Goal: Information Seeking & Learning: Learn about a topic

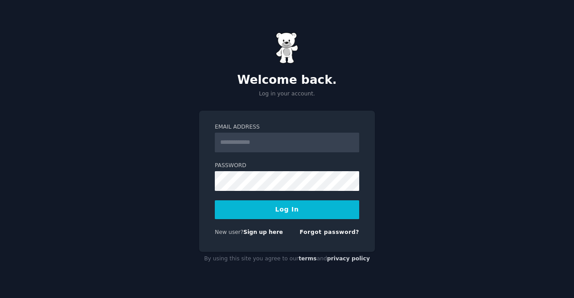
drag, startPoint x: 0, startPoint y: 0, endPoint x: 240, endPoint y: 143, distance: 279.2
click at [240, 143] on input "Email Address" at bounding box center [287, 143] width 144 height 20
type input "**********"
click at [284, 206] on button "Log In" at bounding box center [287, 210] width 144 height 19
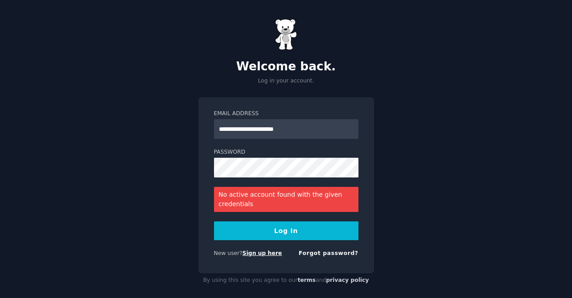
click at [263, 254] on link "Sign up here" at bounding box center [261, 253] width 39 height 6
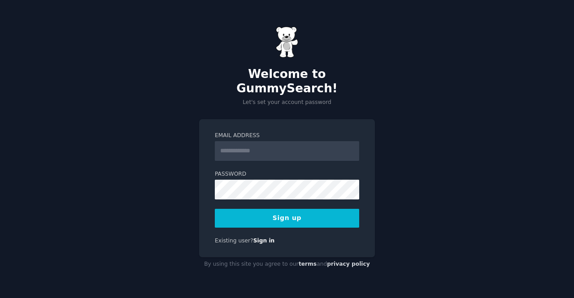
click at [260, 150] on input "Email Address" at bounding box center [287, 151] width 144 height 20
type input "**********"
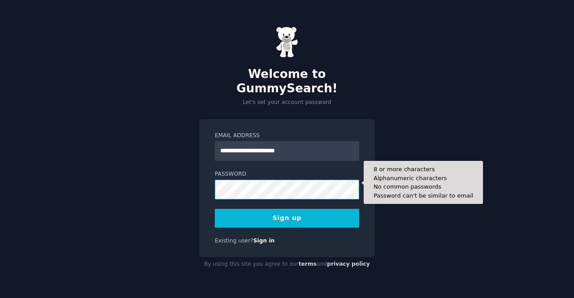
click at [215, 209] on button "Sign up" at bounding box center [287, 218] width 144 height 19
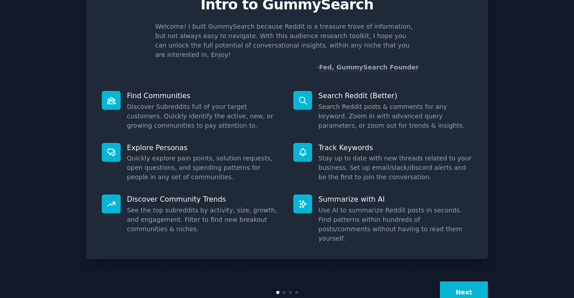
scroll to position [52, 0]
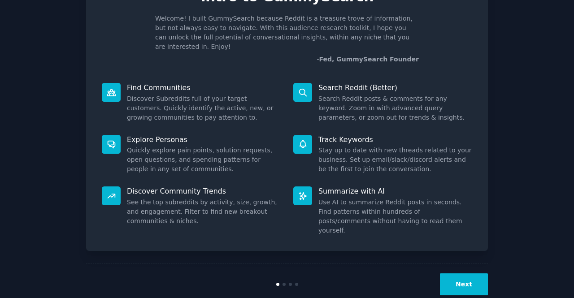
click at [458, 274] on button "Next" at bounding box center [464, 285] width 48 height 22
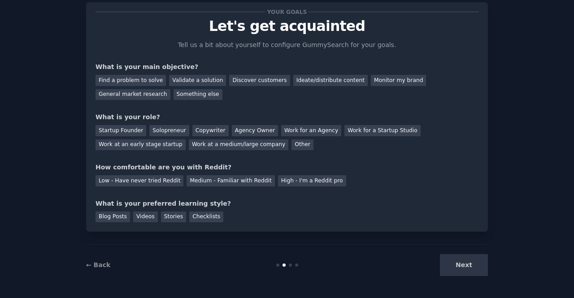
click at [463, 268] on div "Next" at bounding box center [421, 265] width 134 height 22
click at [135, 74] on div "Find a problem to solve Validate a solution Discover customers Ideate/distribut…" at bounding box center [287, 86] width 383 height 28
click at [134, 77] on div "Find a problem to solve" at bounding box center [131, 80] width 70 height 11
click at [468, 269] on div "Next" at bounding box center [421, 265] width 134 height 22
click at [128, 133] on div "Startup Founder" at bounding box center [121, 130] width 51 height 11
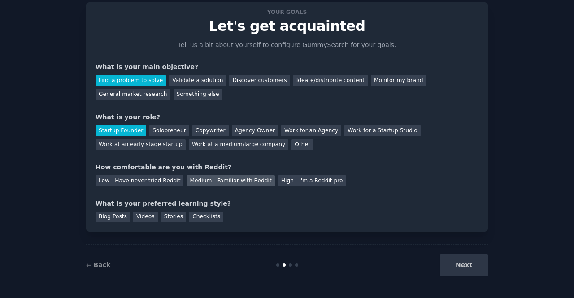
click at [206, 181] on div "Medium - Familiar with Reddit" at bounding box center [231, 180] width 88 height 11
click at [204, 214] on div "Checklists" at bounding box center [206, 217] width 34 height 11
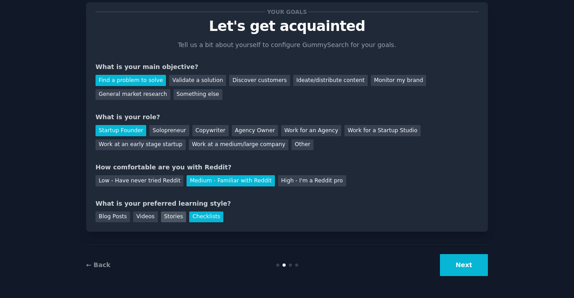
click at [169, 216] on div "Stories" at bounding box center [173, 217] width 25 height 11
click at [136, 216] on div "Videos" at bounding box center [145, 217] width 25 height 11
click at [113, 216] on div "Blog Posts" at bounding box center [113, 217] width 35 height 11
click at [138, 216] on div "Videos" at bounding box center [145, 217] width 25 height 11
click at [112, 216] on div "Blog Posts" at bounding box center [113, 217] width 35 height 11
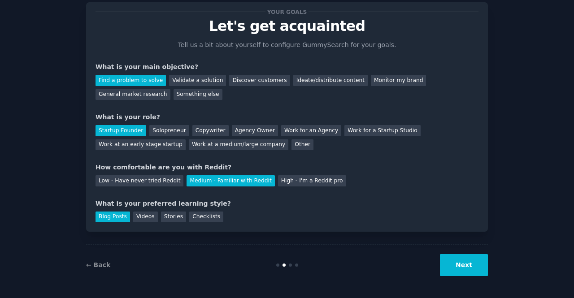
click at [462, 263] on button "Next" at bounding box center [464, 265] width 48 height 22
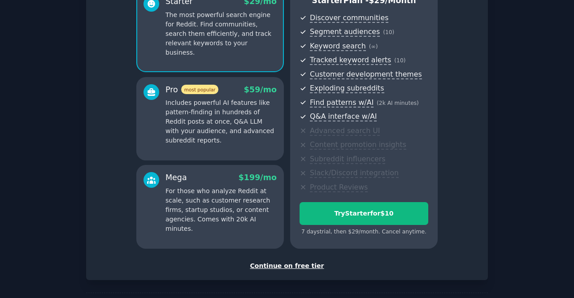
scroll to position [127, 0]
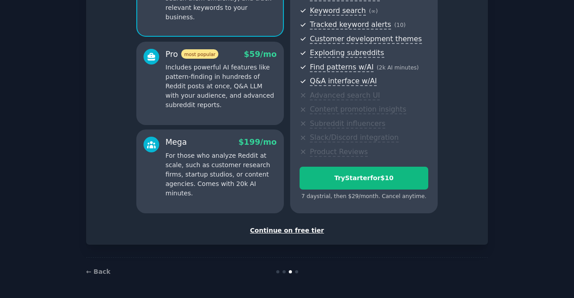
click at [292, 231] on div "Continue on free tier" at bounding box center [287, 230] width 383 height 9
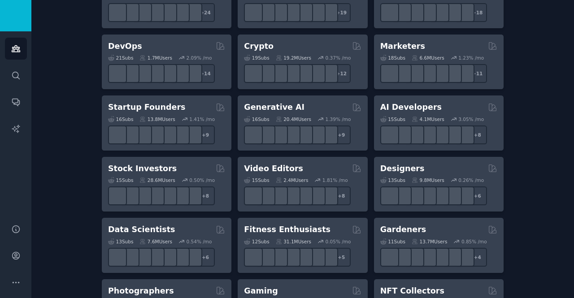
scroll to position [198, 0]
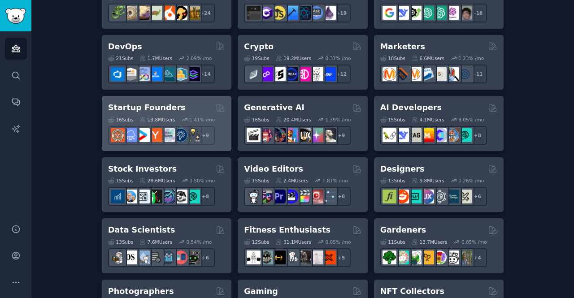
click at [178, 115] on div "16 Sub s 13.8M Users 1.41 % /mo r/Entrepreneurship + 9" at bounding box center [166, 128] width 117 height 31
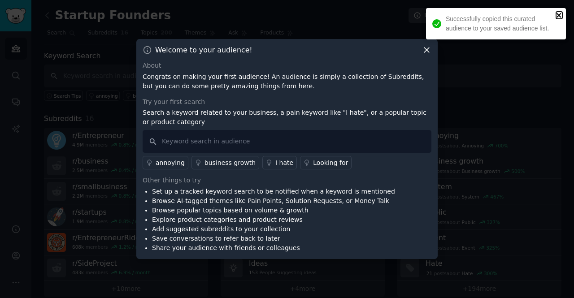
click at [559, 15] on icon "close" at bounding box center [559, 15] width 4 height 4
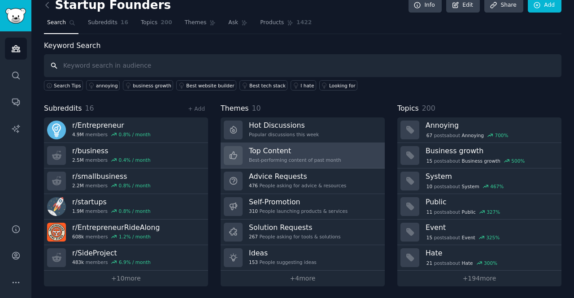
scroll to position [11, 0]
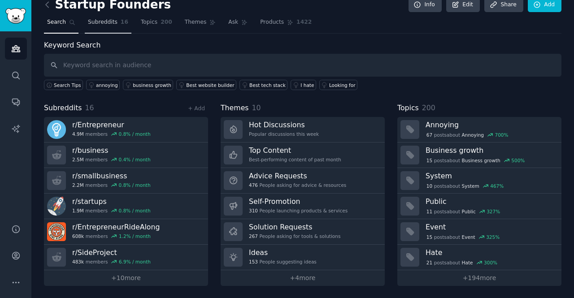
click at [105, 24] on span "Subreddits" at bounding box center [103, 22] width 30 height 8
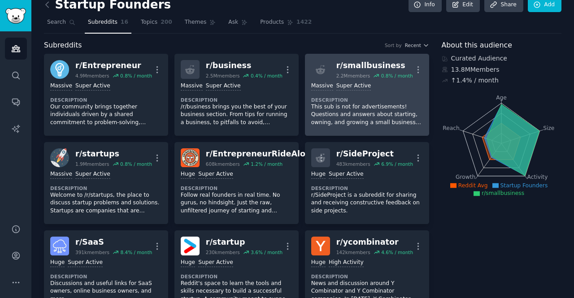
click at [355, 105] on p "This sub is not for advertisements! Questions and answers about starting, ownin…" at bounding box center [367, 115] width 112 height 24
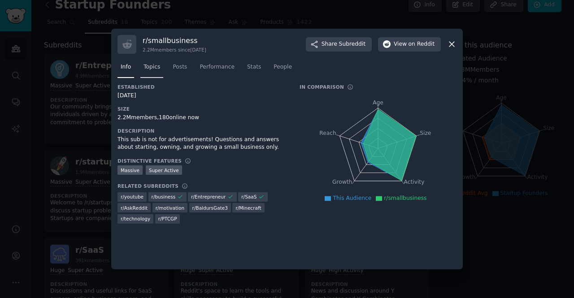
click at [154, 67] on span "Topics" at bounding box center [152, 67] width 17 height 8
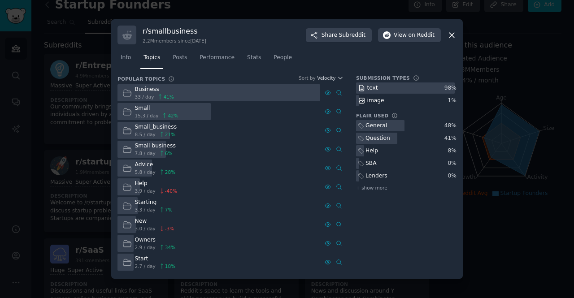
click at [150, 90] on div "Business" at bounding box center [154, 90] width 39 height 8
click at [179, 59] on span "Posts" at bounding box center [180, 58] width 14 height 8
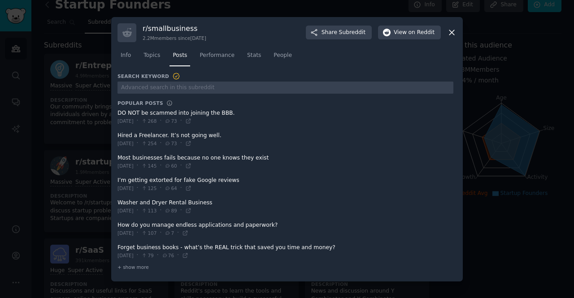
click at [229, 225] on span at bounding box center [286, 229] width 336 height 22
click at [179, 226] on span at bounding box center [286, 229] width 336 height 22
click at [226, 55] on span "Performance" at bounding box center [217, 56] width 35 height 8
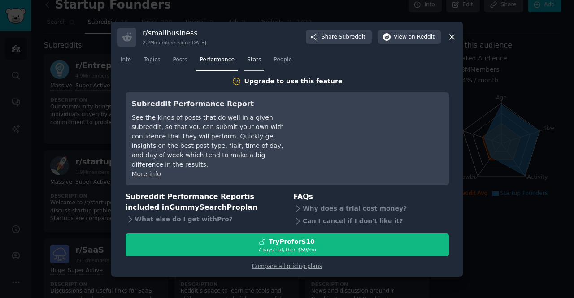
click at [253, 60] on link "Stats" at bounding box center [254, 62] width 20 height 18
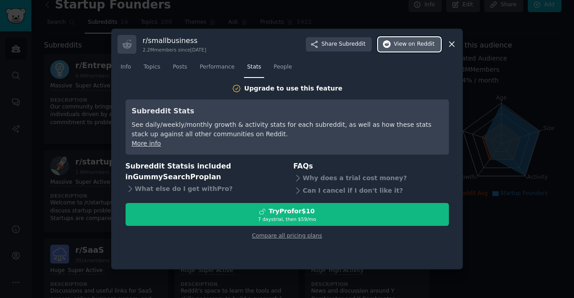
click at [397, 40] on button "View on Reddit" at bounding box center [409, 44] width 63 height 14
click at [453, 45] on icon at bounding box center [451, 43] width 9 height 9
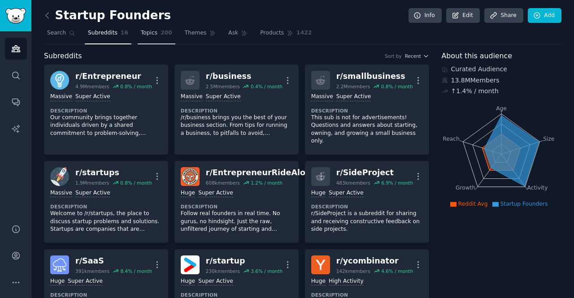
click at [149, 30] on span "Topics" at bounding box center [149, 33] width 17 height 8
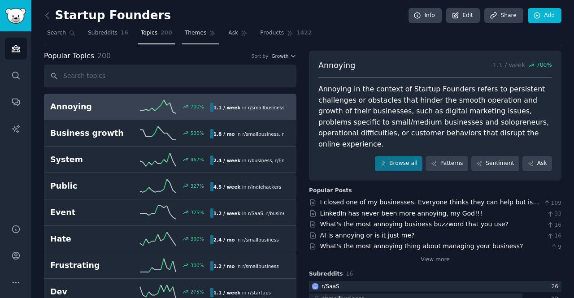
click at [185, 34] on span "Themes" at bounding box center [196, 33] width 22 height 8
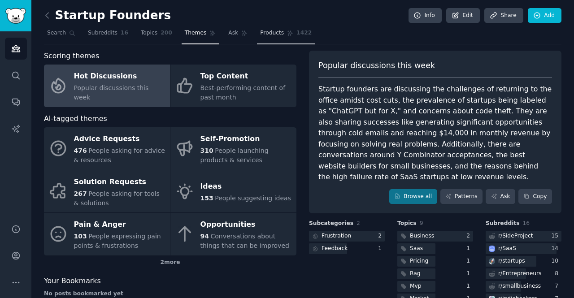
click at [261, 33] on span "Products" at bounding box center [272, 33] width 24 height 8
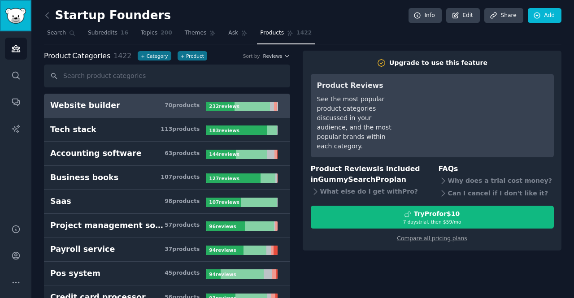
click at [18, 13] on img "Sidebar" at bounding box center [15, 16] width 21 height 16
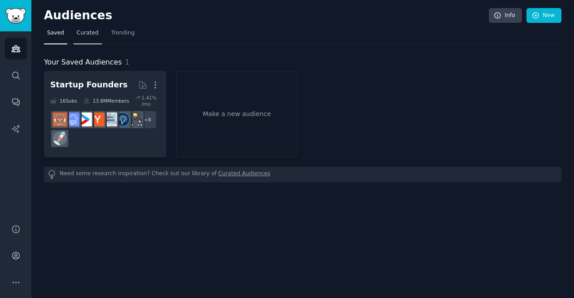
click at [87, 35] on span "Curated" at bounding box center [88, 33] width 22 height 8
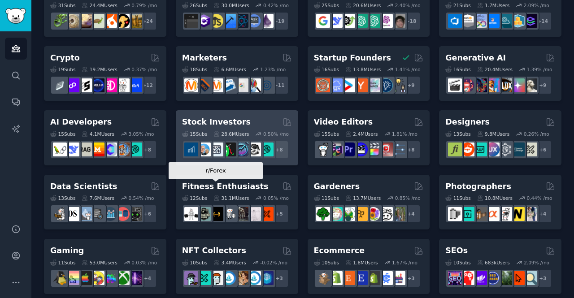
scroll to position [90, 0]
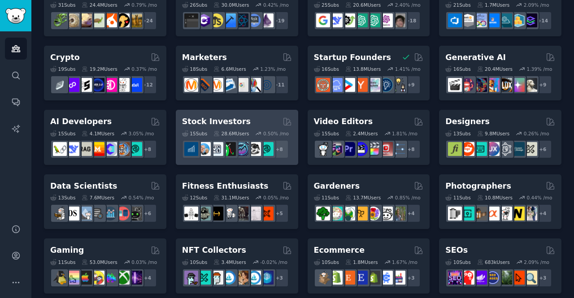
click at [242, 118] on div "Stock Investors" at bounding box center [237, 121] width 110 height 11
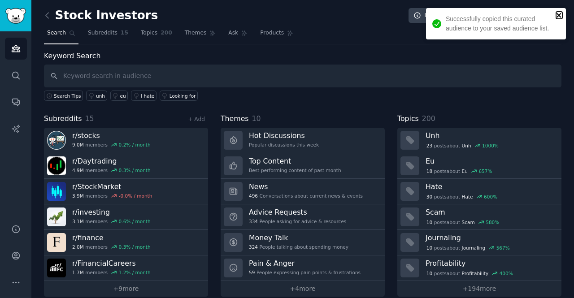
click at [561, 12] on icon "close" at bounding box center [559, 15] width 6 height 7
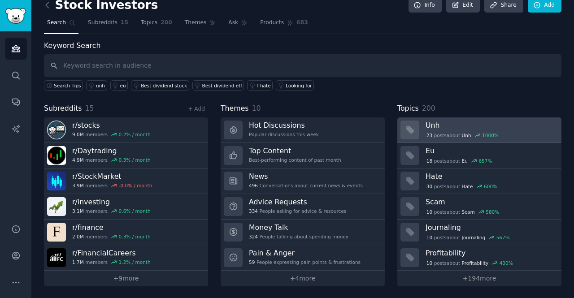
scroll to position [11, 0]
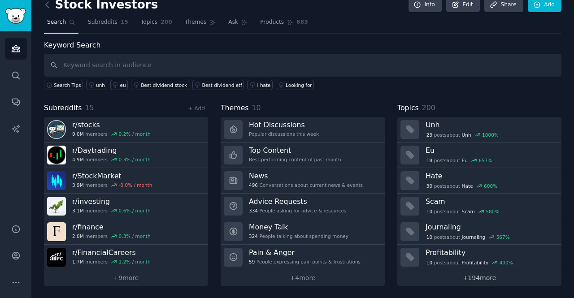
click at [450, 279] on link "+ 194 more" at bounding box center [479, 278] width 164 height 16
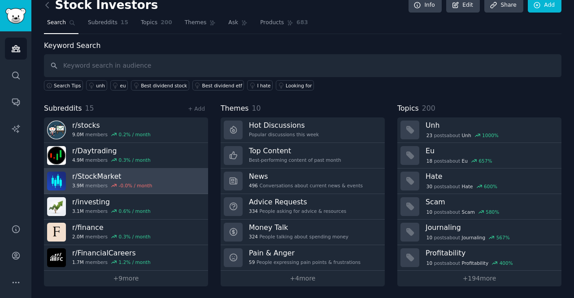
scroll to position [11, 0]
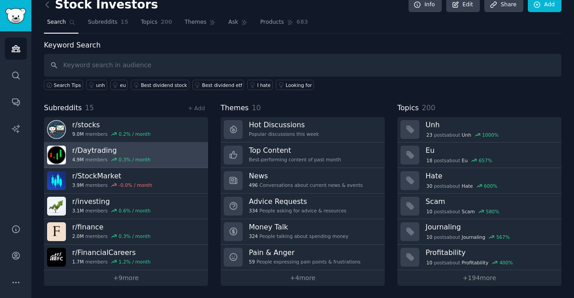
click at [93, 152] on h3 "r/ Daytrading" at bounding box center [111, 150] width 79 height 9
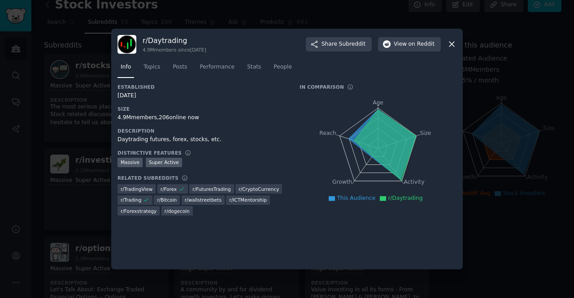
click at [454, 45] on icon at bounding box center [451, 43] width 9 height 9
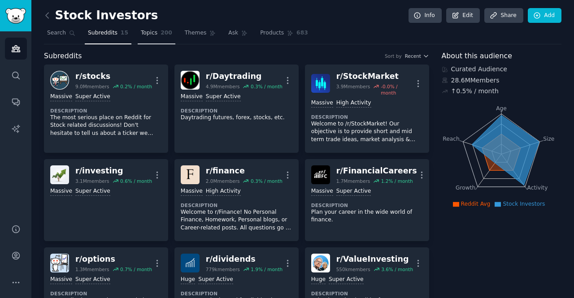
click at [161, 35] on span "200" at bounding box center [167, 33] width 12 height 8
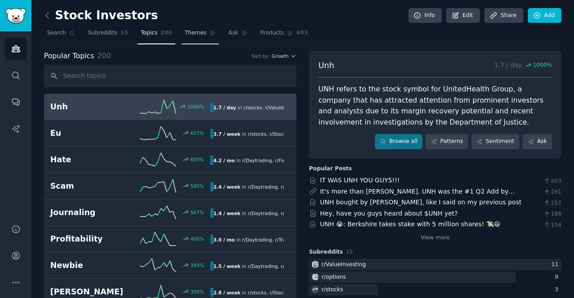
click at [186, 35] on span "Themes" at bounding box center [196, 33] width 22 height 8
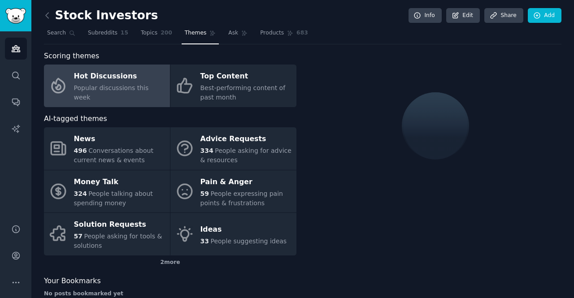
click at [109, 90] on span "Popular discussions this week" at bounding box center [111, 92] width 75 height 17
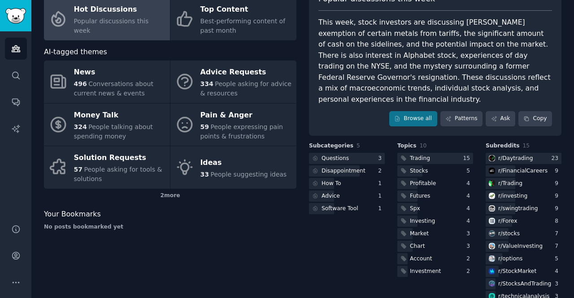
scroll to position [66, 0]
click at [526, 205] on div "r/ swingtrading" at bounding box center [518, 209] width 40 height 8
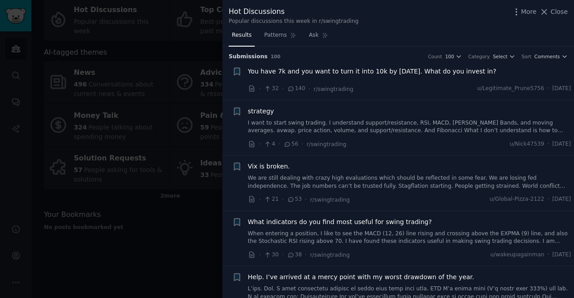
click at [470, 70] on span "You have 7k and you want to turn it into 10k by January 1st 2026. What do you i…" at bounding box center [372, 71] width 249 height 9
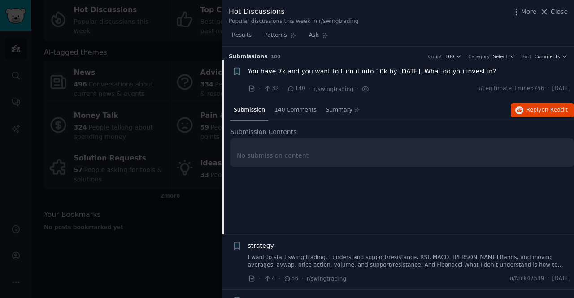
scroll to position [14, 0]
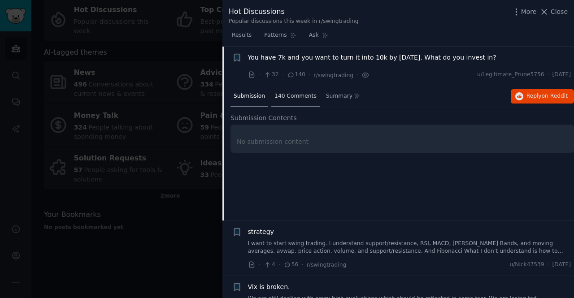
click at [295, 96] on span "140 Comments" at bounding box center [296, 96] width 42 height 8
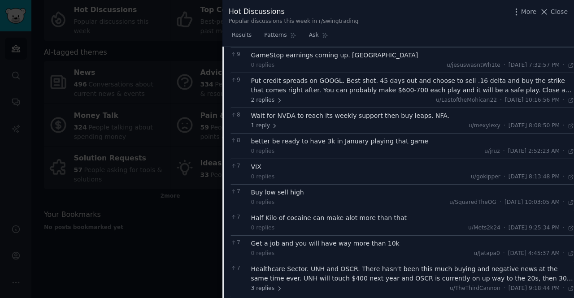
scroll to position [193, 0]
click at [294, 113] on div "Wait for NVDA to reach its weekly support then buy leaps. NFA." at bounding box center [412, 115] width 323 height 9
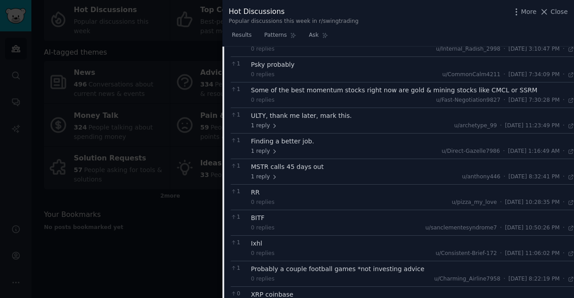
scroll to position [1988, 0]
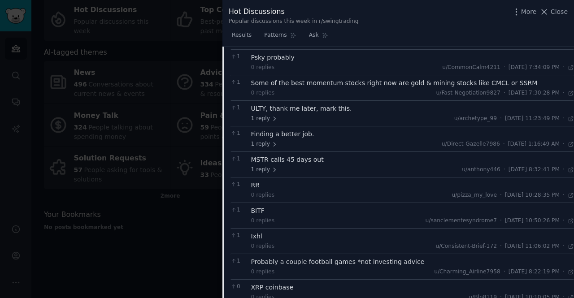
click at [188, 262] on div at bounding box center [287, 149] width 574 height 298
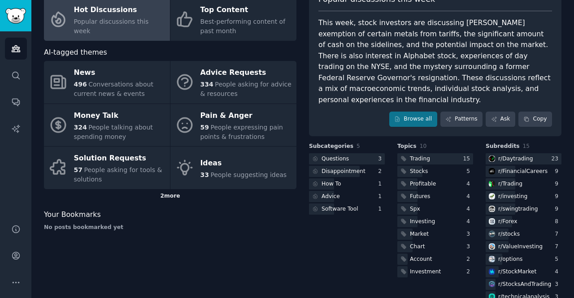
click at [166, 195] on div "2 more" at bounding box center [170, 196] width 253 height 14
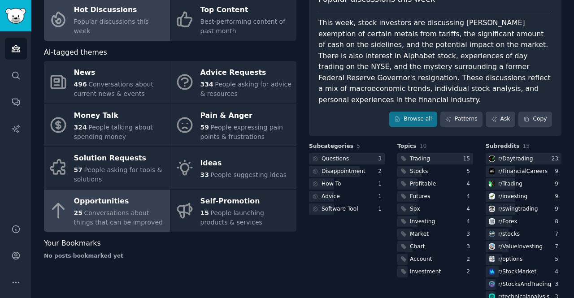
click at [143, 217] on div "25 Conversations about things that can be improved" at bounding box center [120, 218] width 92 height 19
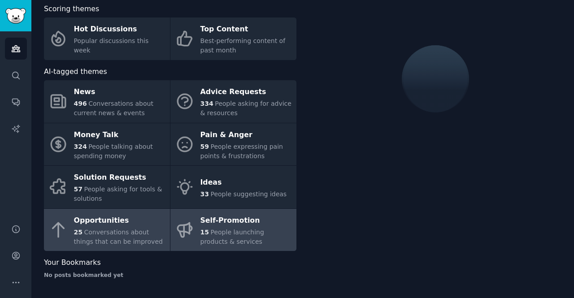
scroll to position [66, 0]
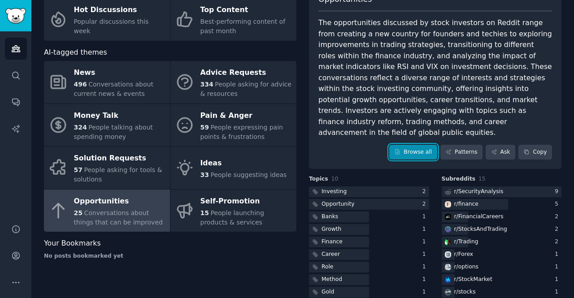
click at [420, 145] on link "Browse all" at bounding box center [413, 152] width 48 height 15
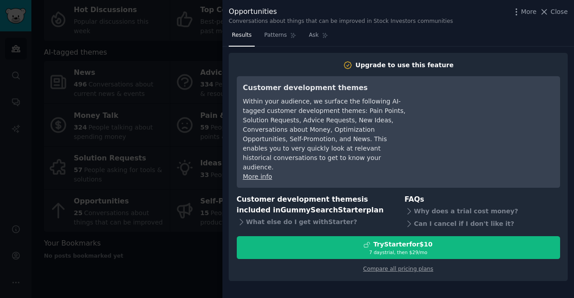
click at [203, 173] on div at bounding box center [287, 149] width 574 height 298
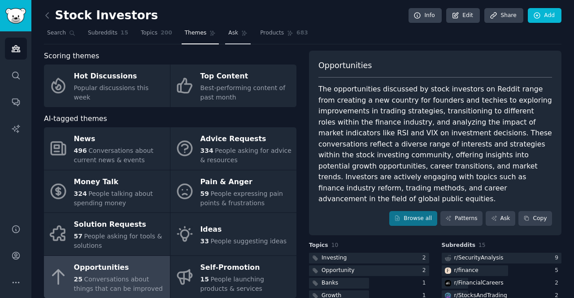
click at [241, 35] on icon at bounding box center [244, 33] width 6 height 6
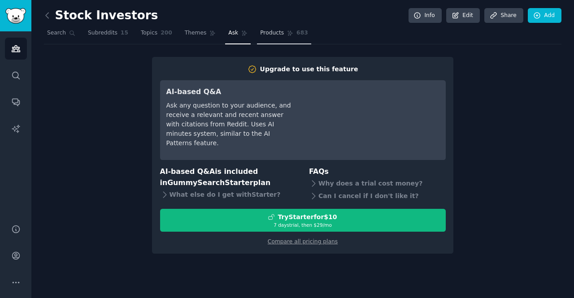
click at [260, 35] on span "Products" at bounding box center [272, 33] width 24 height 8
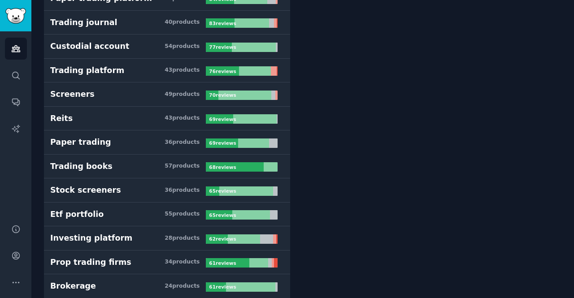
scroll to position [718, 0]
